Goal: Check status

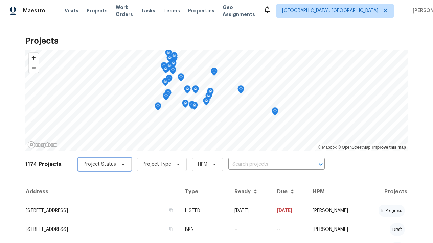
click at [101, 165] on span "Project Status" at bounding box center [99, 164] width 32 height 7
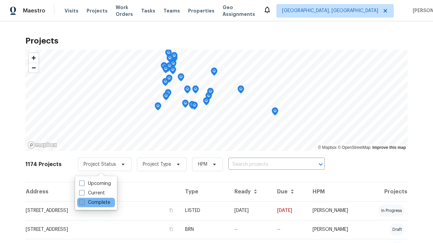
click at [94, 203] on label "Complete" at bounding box center [94, 202] width 31 height 7
click at [83, 203] on input "Complete" at bounding box center [81, 201] width 4 height 4
checkbox input "true"
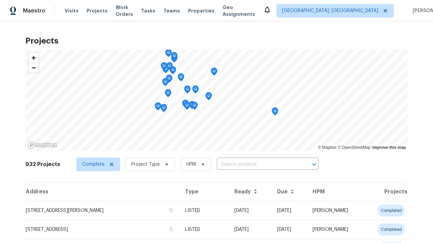
click at [147, 161] on span "Project Type" at bounding box center [145, 164] width 28 height 7
